Goal: Information Seeking & Learning: Learn about a topic

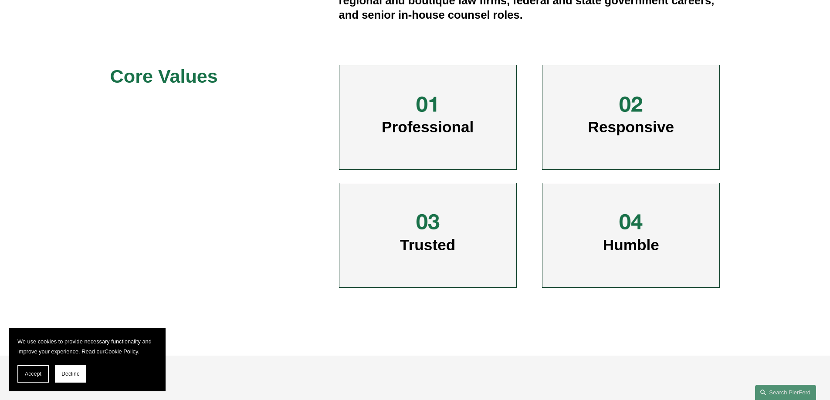
scroll to position [436, 0]
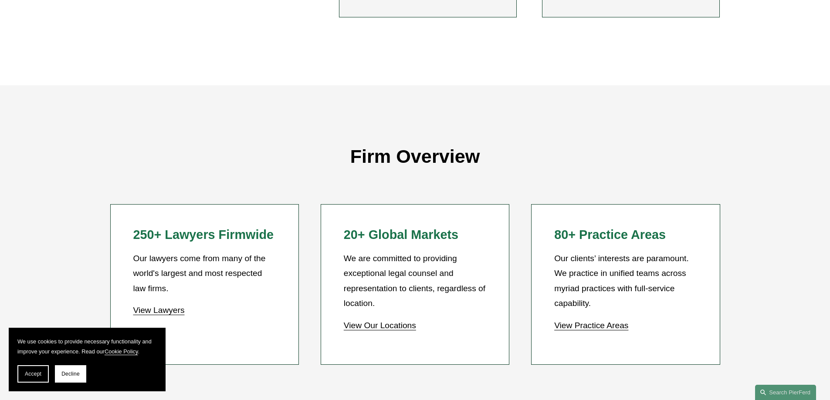
scroll to position [697, 0]
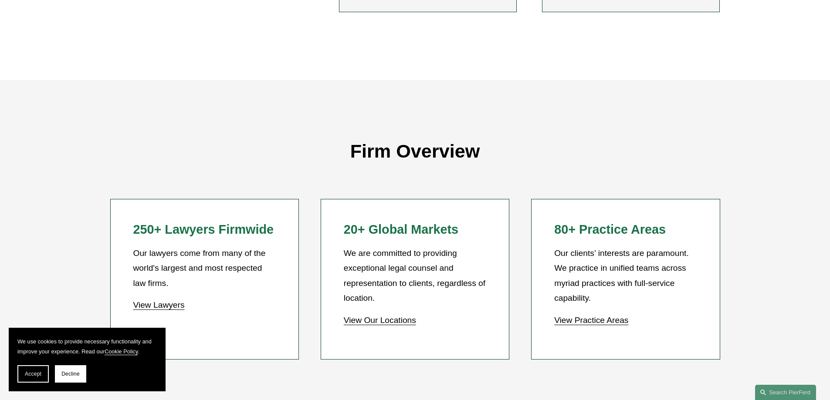
click at [379, 324] on link "View Our Locations" at bounding box center [380, 320] width 72 height 9
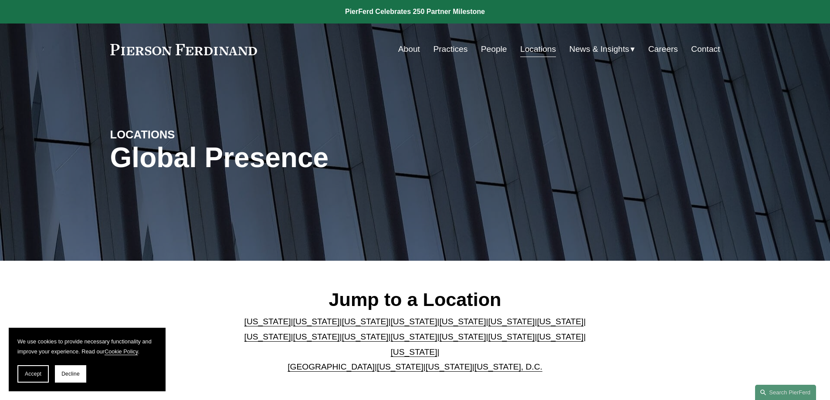
click at [298, 324] on link "California" at bounding box center [316, 321] width 47 height 9
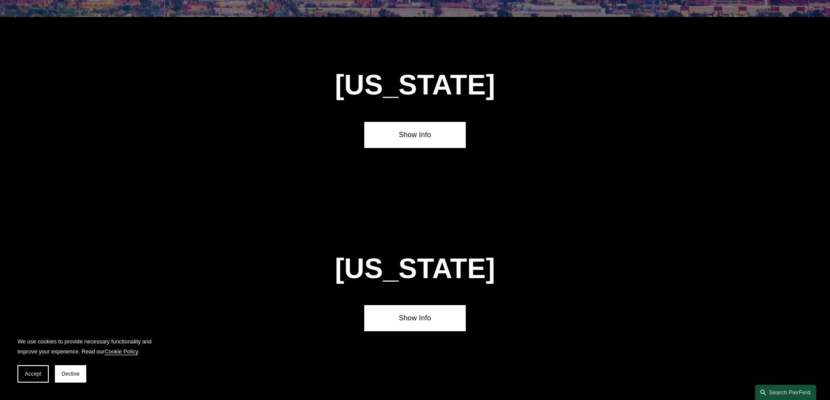
scroll to position [579, 0]
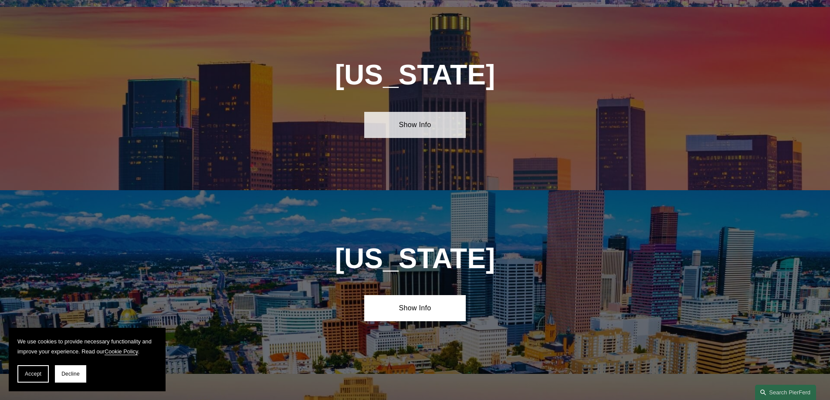
click at [435, 118] on link "Show Info" at bounding box center [414, 125] width 101 height 26
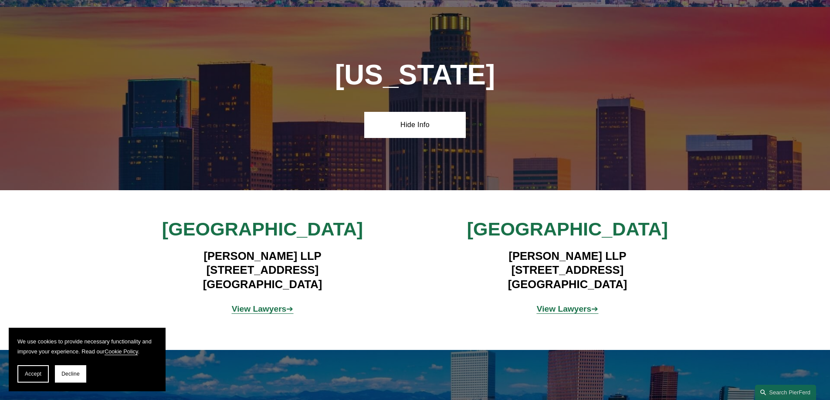
click at [260, 304] on strong "View Lawyers" at bounding box center [259, 308] width 55 height 9
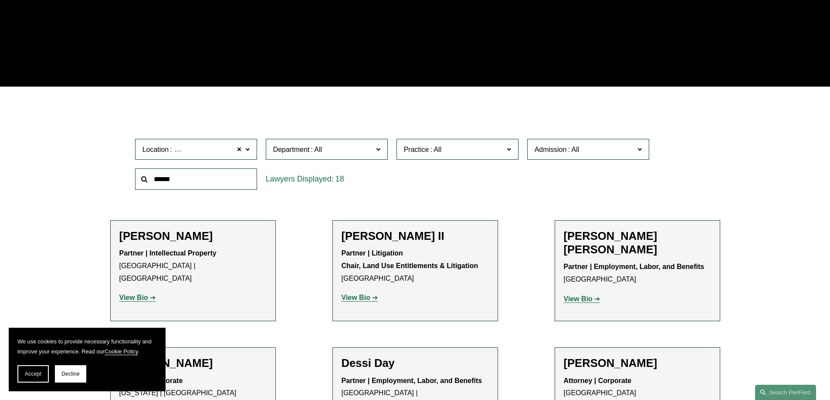
scroll to position [305, 0]
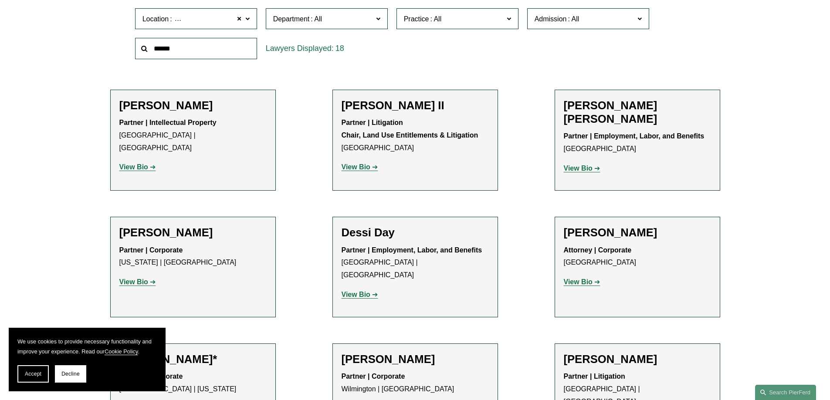
click at [134, 163] on strong "View Bio" at bounding box center [133, 166] width 29 height 7
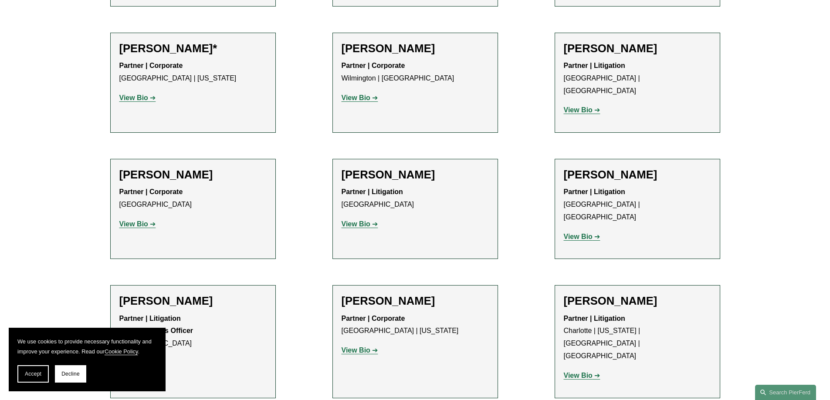
scroll to position [653, 0]
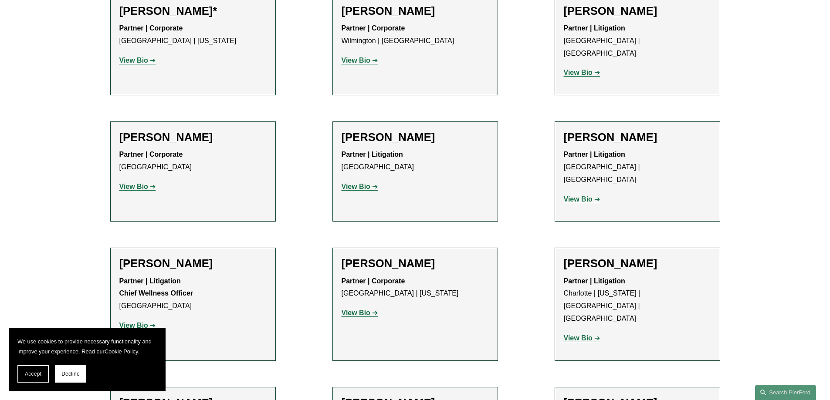
click at [371, 183] on link "View Bio" at bounding box center [360, 186] width 37 height 7
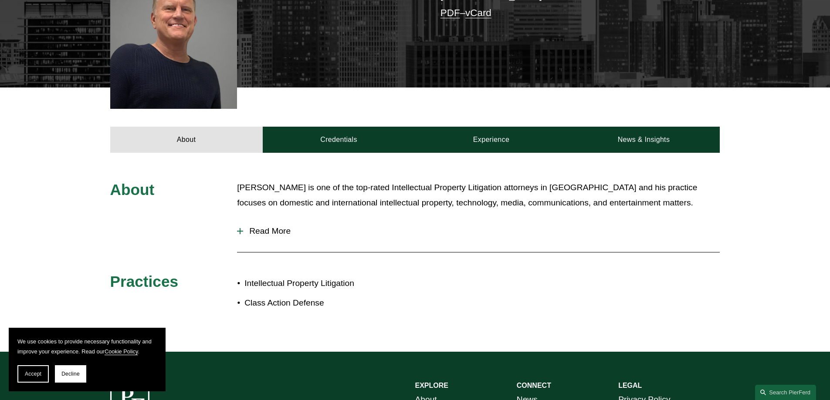
scroll to position [261, 0]
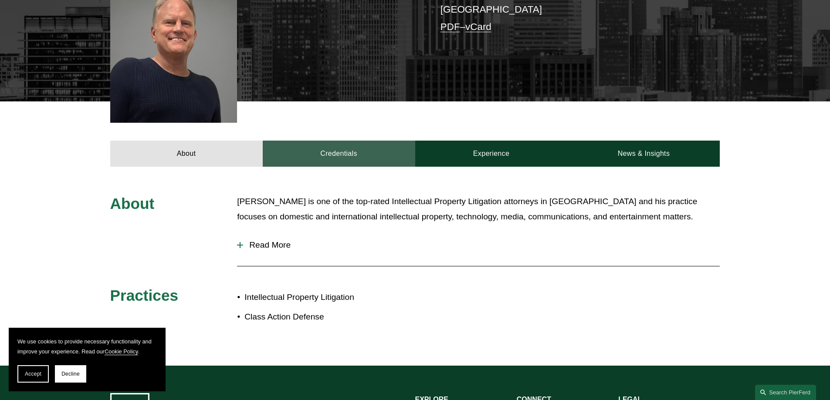
click at [356, 141] on link "Credentials" at bounding box center [339, 154] width 152 height 26
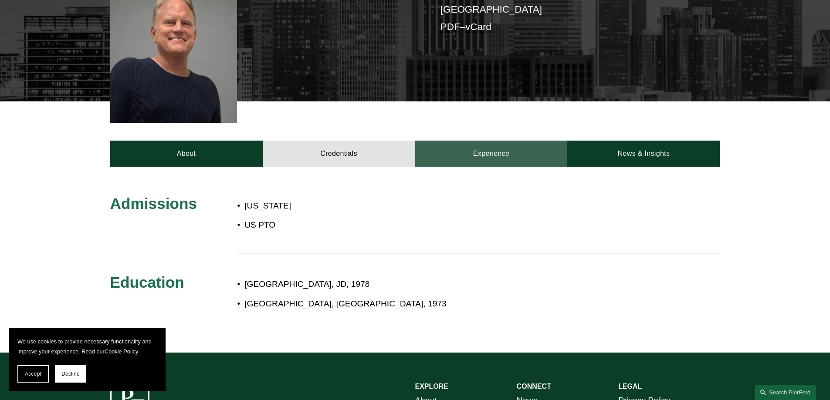
click at [486, 141] on link "Experience" at bounding box center [491, 154] width 152 height 26
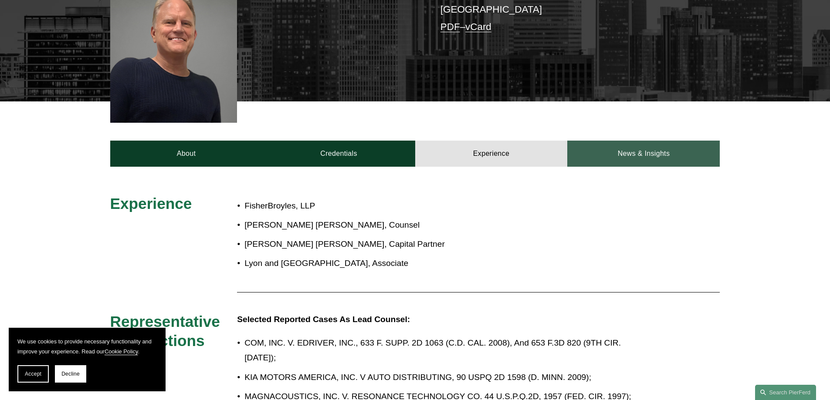
click at [656, 141] on link "News & Insights" at bounding box center [643, 154] width 152 height 26
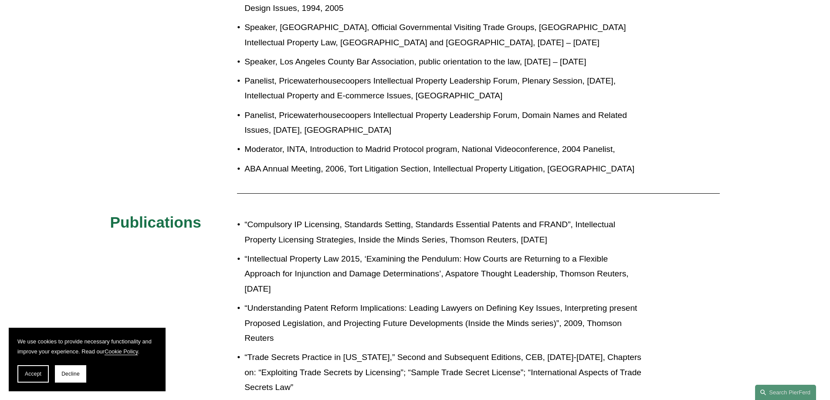
scroll to position [697, 0]
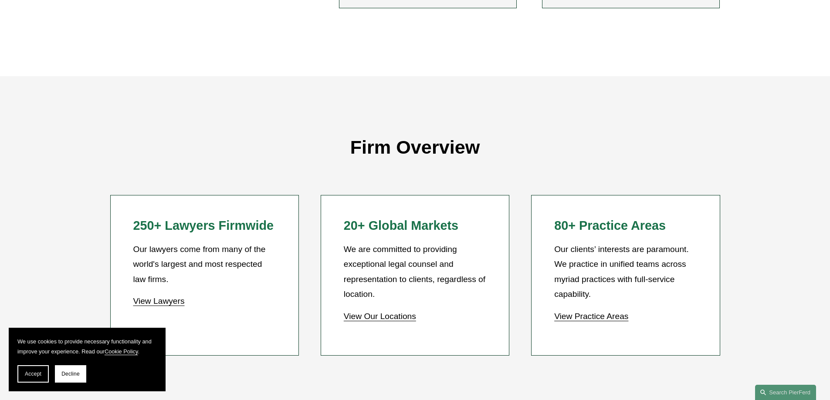
scroll to position [697, 0]
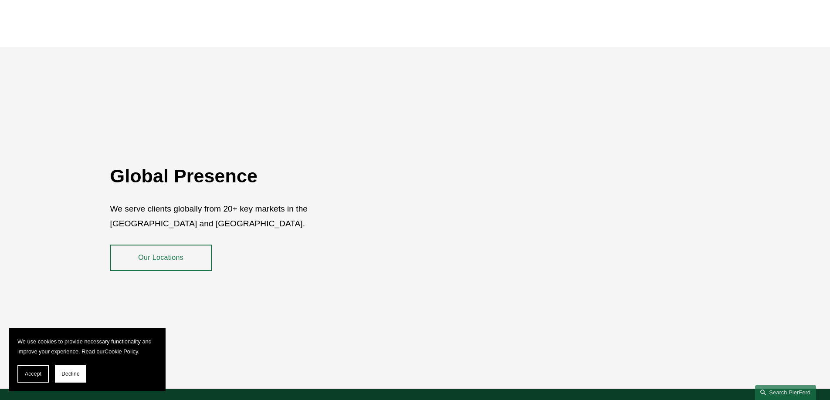
scroll to position [1437, 0]
